Goal: Information Seeking & Learning: Learn about a topic

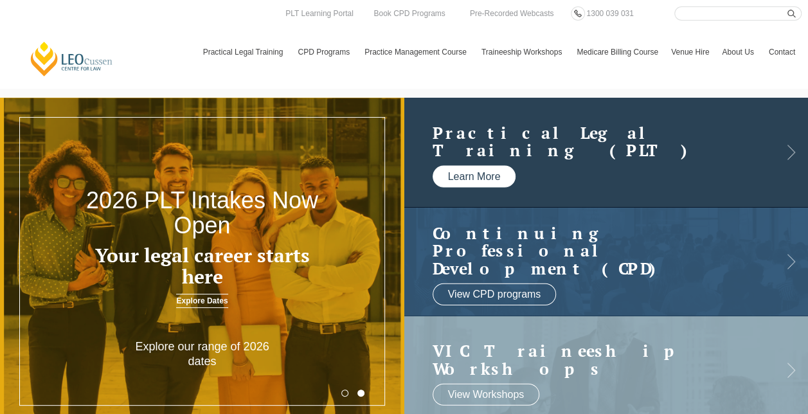
click at [469, 179] on link "Learn More" at bounding box center [475, 176] width 84 height 22
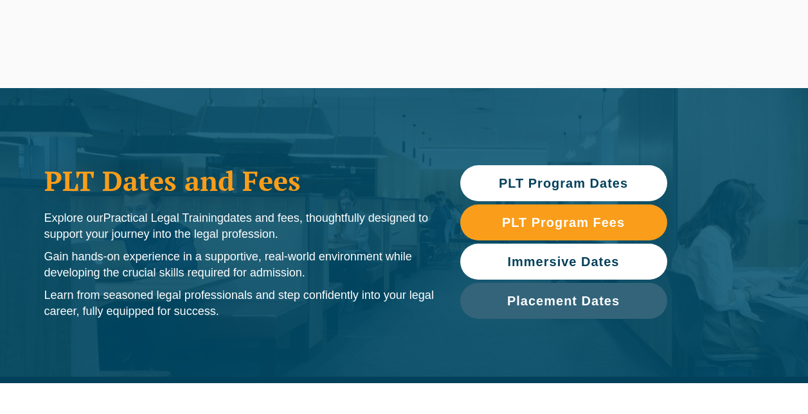
click at [565, 264] on span "Immersive Dates" at bounding box center [564, 261] width 112 height 13
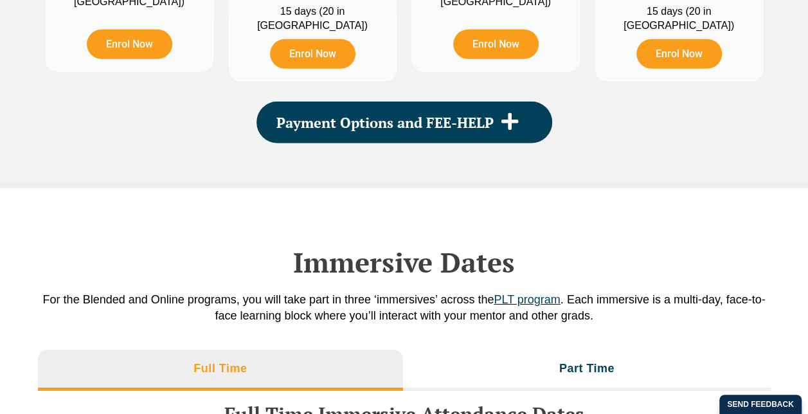
scroll to position [1965, 0]
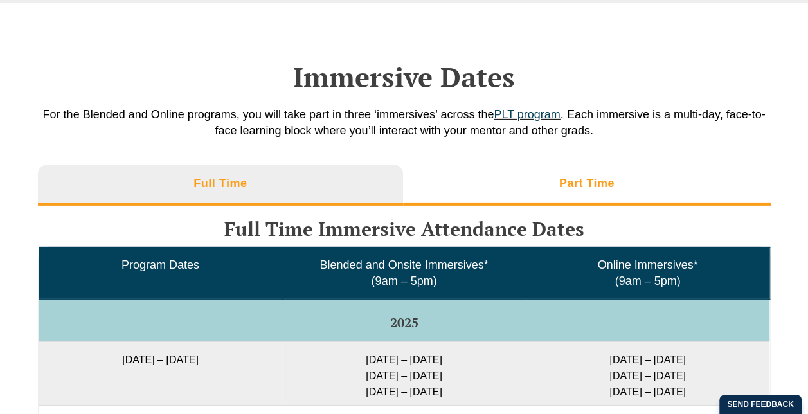
click at [585, 182] on h3 "Part Time" at bounding box center [586, 183] width 55 height 15
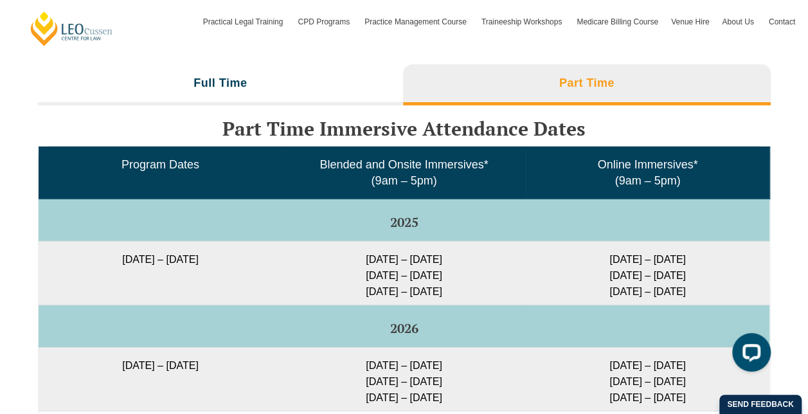
scroll to position [0, 0]
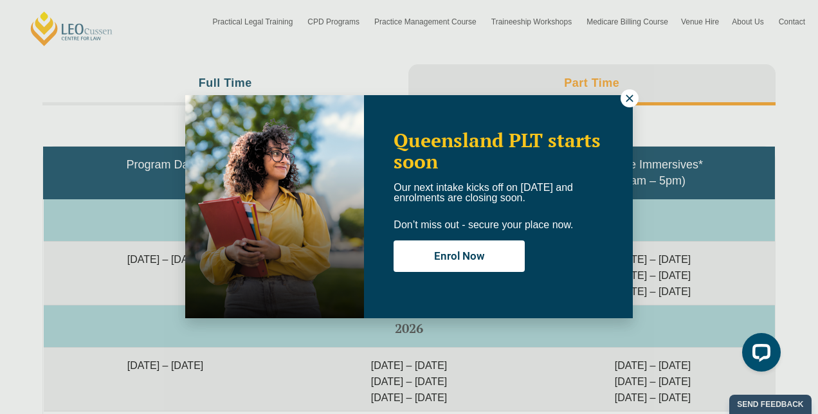
click at [629, 100] on icon at bounding box center [630, 99] width 12 height 12
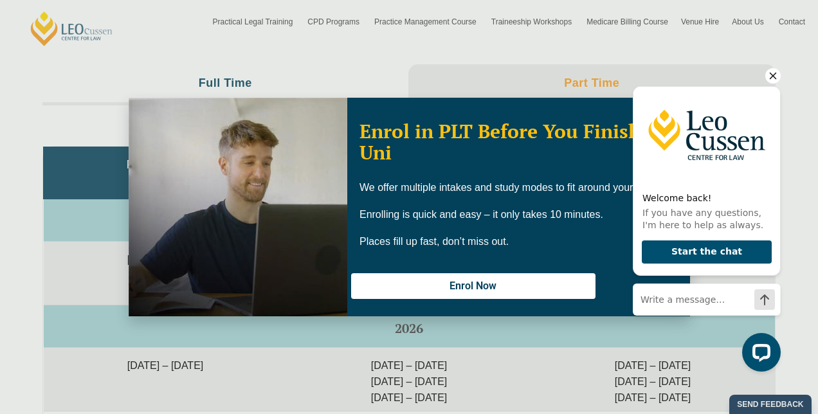
click at [686, 100] on div "Welcome back! If you have any questions, I'm here to help as always. Start the …" at bounding box center [707, 198] width 148 height 260
click at [770, 77] on icon "Hide greeting" at bounding box center [772, 75] width 15 height 15
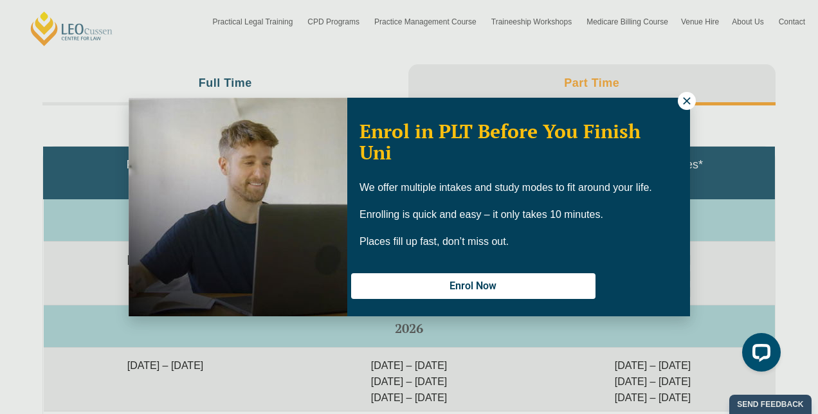
click at [687, 101] on icon at bounding box center [686, 100] width 7 height 7
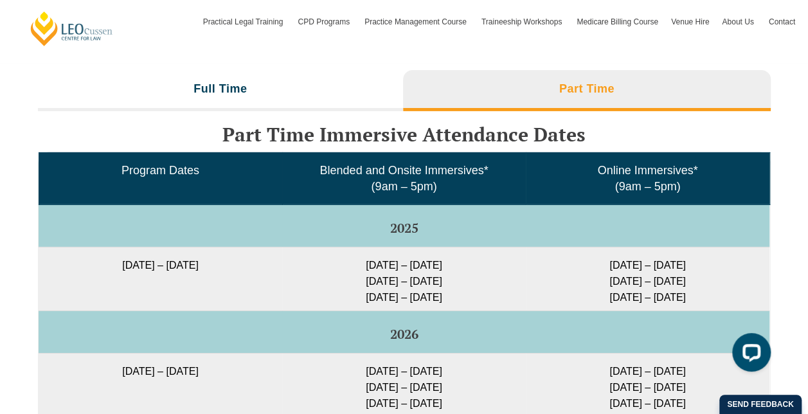
scroll to position [2059, 0]
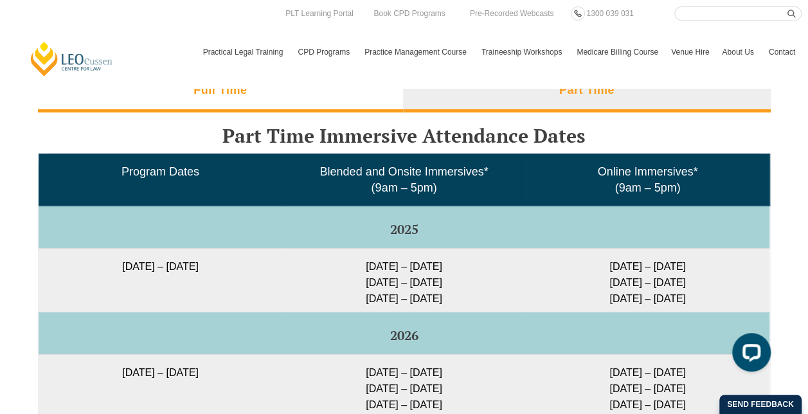
click at [214, 96] on li "Full Time" at bounding box center [221, 91] width 366 height 41
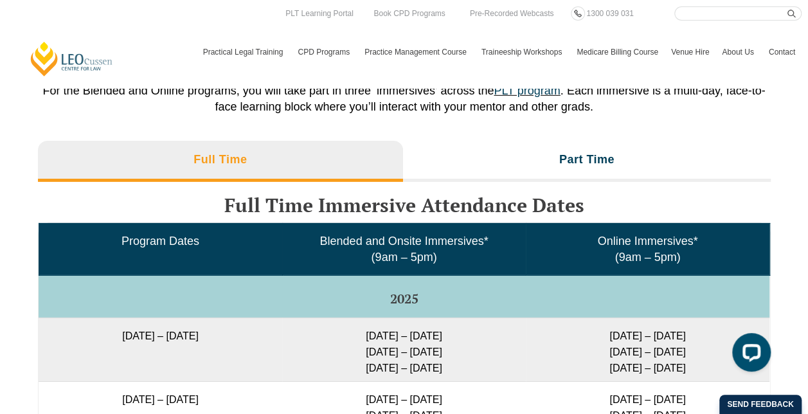
scroll to position [1987, 0]
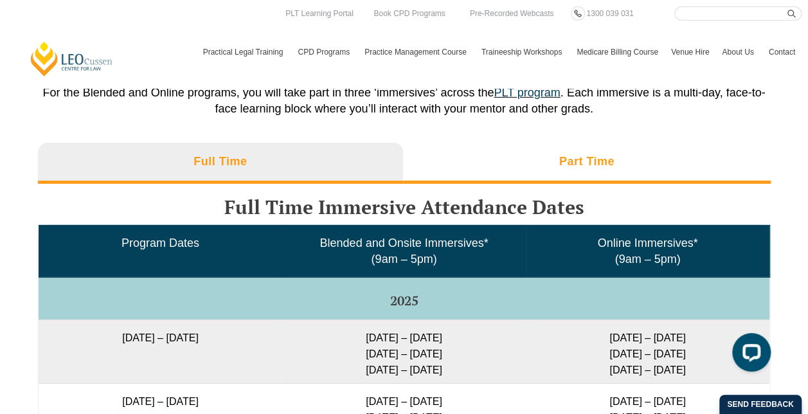
click at [577, 156] on h3 "Part Time" at bounding box center [586, 161] width 55 height 15
